Goal: Navigation & Orientation: Find specific page/section

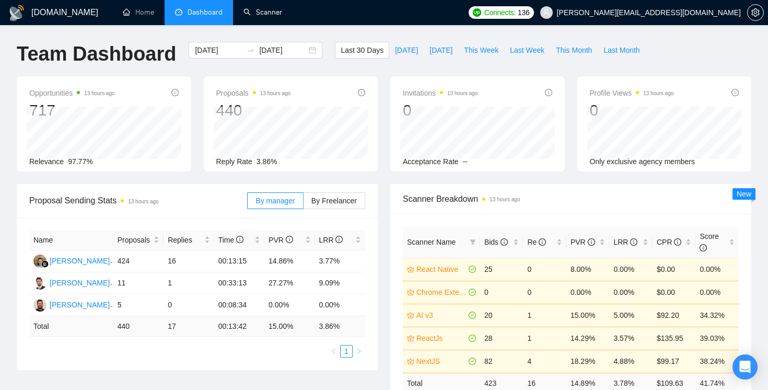
scroll to position [0, 31]
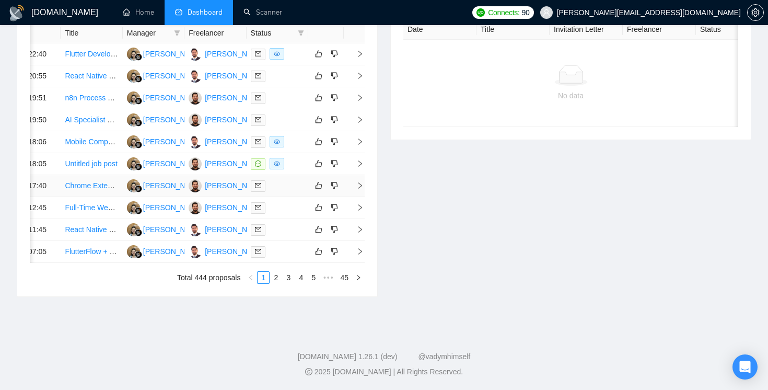
scroll to position [556, 0]
click at [278, 283] on link "2" at bounding box center [276, 278] width 12 height 12
click at [289, 283] on link "3" at bounding box center [289, 278] width 12 height 12
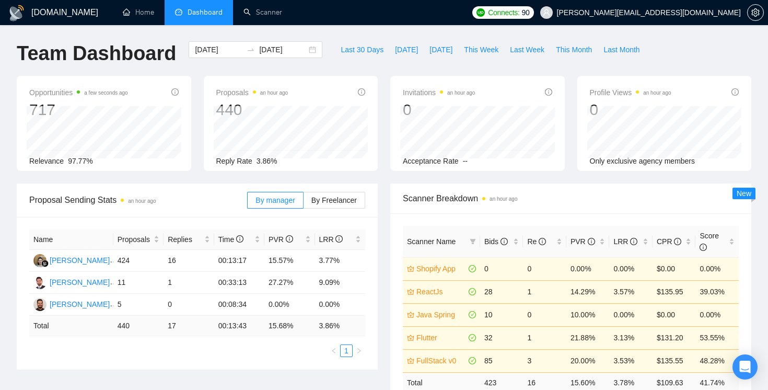
scroll to position [0, 0]
